Goal: Task Accomplishment & Management: Manage account settings

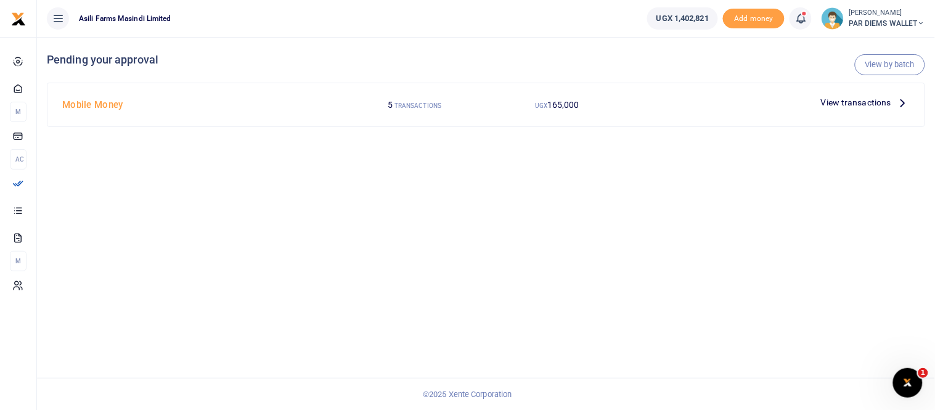
click at [899, 102] on icon at bounding box center [903, 103] width 14 height 14
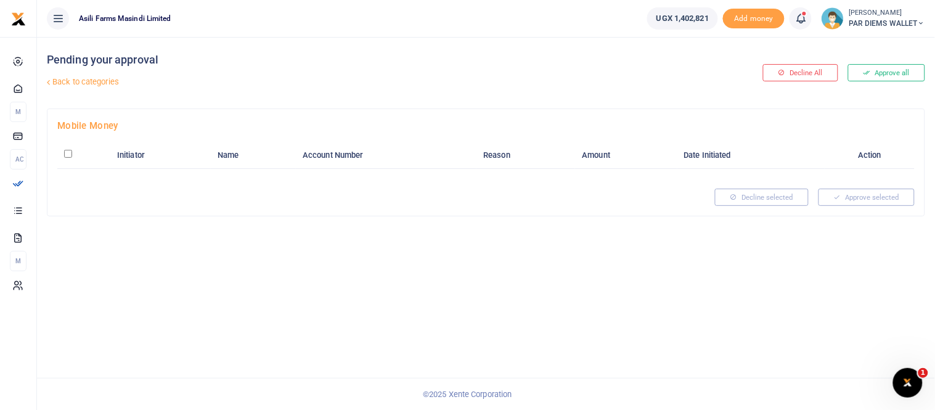
click at [799, 13] on icon at bounding box center [800, 19] width 12 height 14
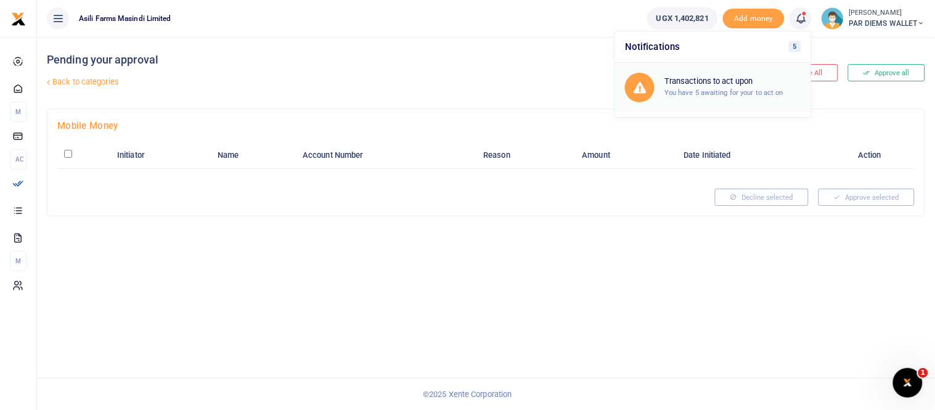
click at [737, 80] on h6 "Transactions to act upon" at bounding box center [732, 81] width 137 height 10
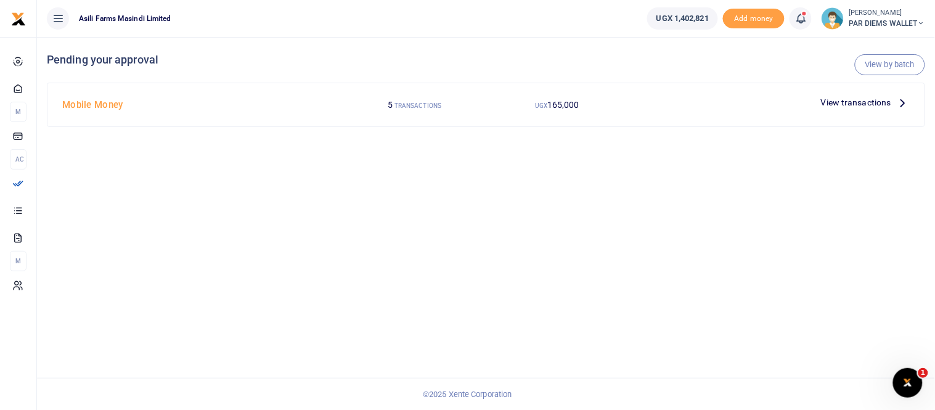
click at [856, 102] on span "View transactions" at bounding box center [856, 103] width 70 height 14
